Goal: Task Accomplishment & Management: Use online tool/utility

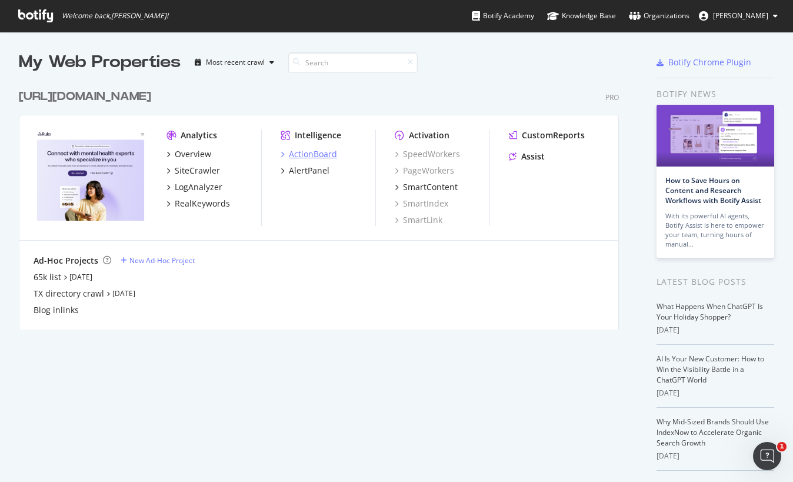
click at [311, 156] on div "ActionBoard" at bounding box center [313, 154] width 48 height 12
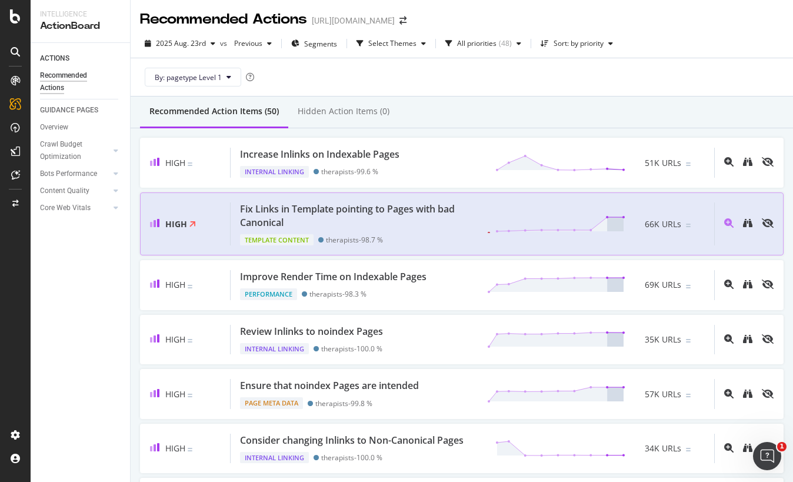
click at [425, 212] on div "Fix Links in Template pointing to Pages with bad Canonical" at bounding box center [356, 215] width 233 height 27
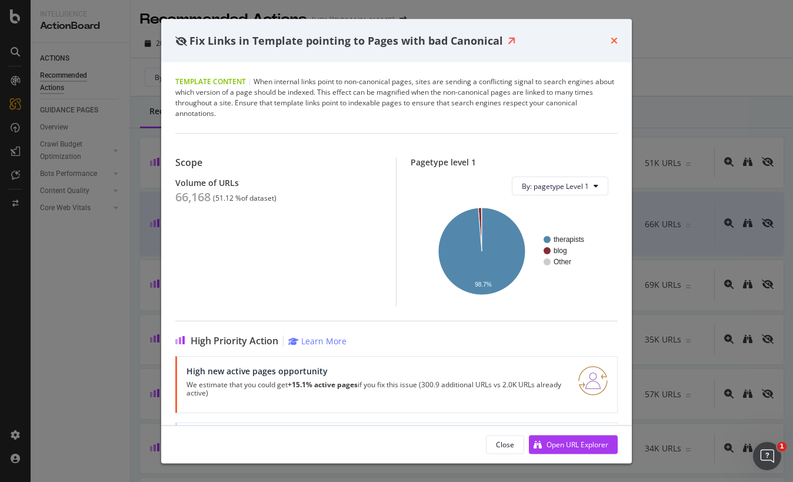
click at [611, 38] on icon "times" at bounding box center [613, 40] width 7 height 9
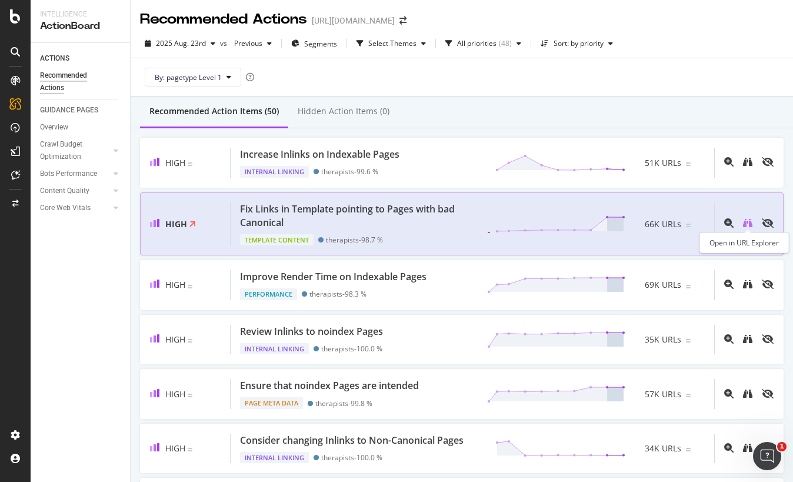
click at [750, 224] on icon "binoculars" at bounding box center [747, 222] width 9 height 9
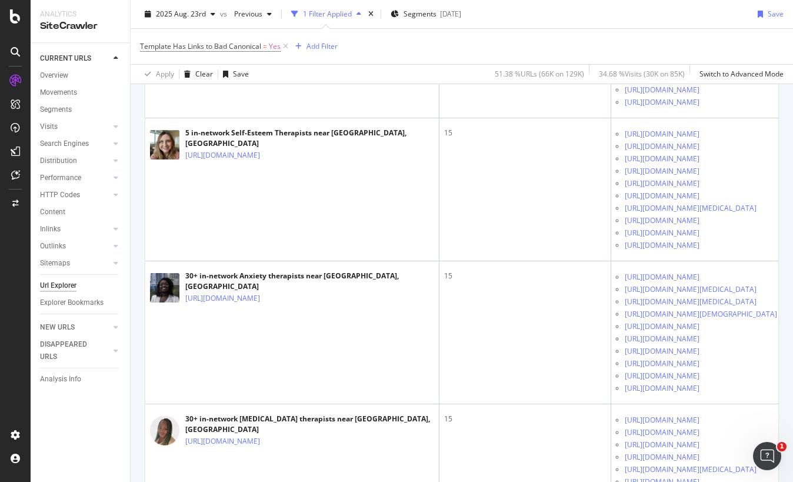
scroll to position [3979, 0]
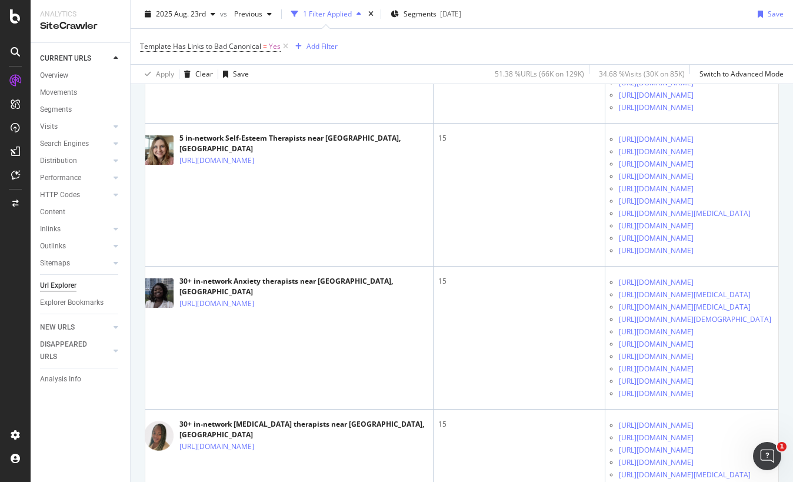
scroll to position [0, 0]
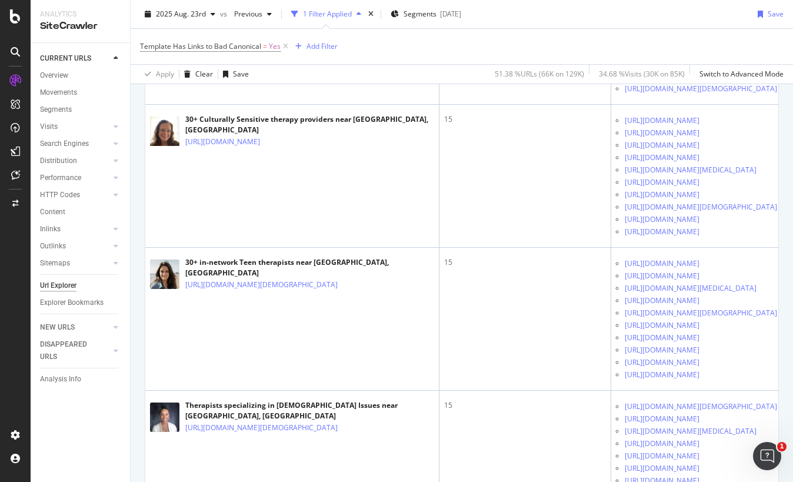
scroll to position [4856, 0]
